Goal: Information Seeking & Learning: Learn about a topic

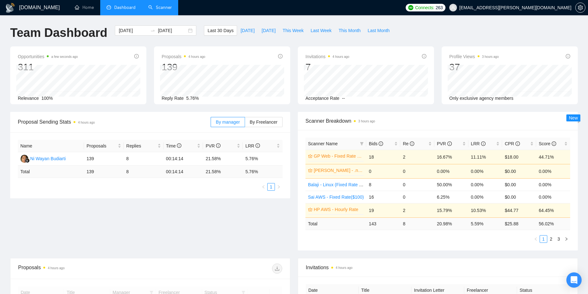
click at [161, 8] on link "Scanner" at bounding box center [160, 7] width 24 height 5
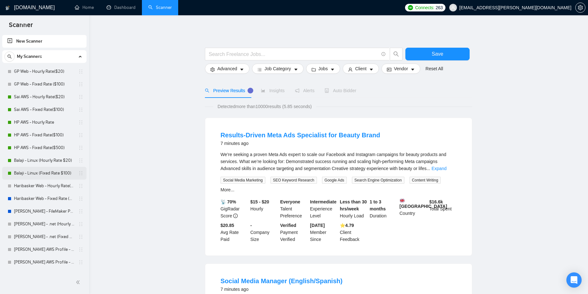
click at [46, 173] on link "Balaji - Linux (Fixed Rate $100)" at bounding box center [44, 173] width 60 height 13
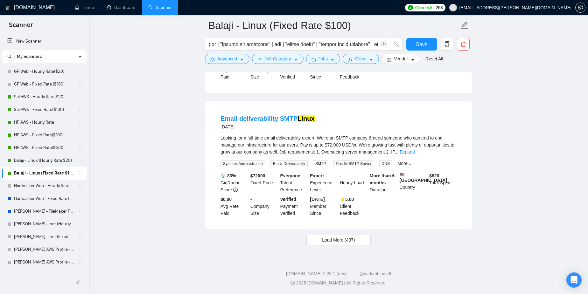
scroll to position [1284, 0]
click at [50, 158] on link "Balaji - Linux (Hourly Rate $20)" at bounding box center [44, 160] width 60 height 13
